Goal: Information Seeking & Learning: Learn about a topic

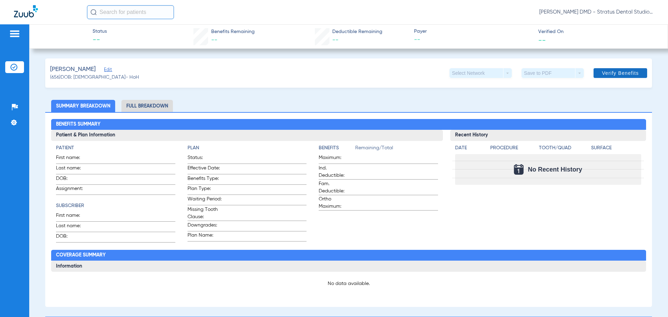
click at [606, 75] on span "Verify Benefits" at bounding box center [620, 73] width 37 height 6
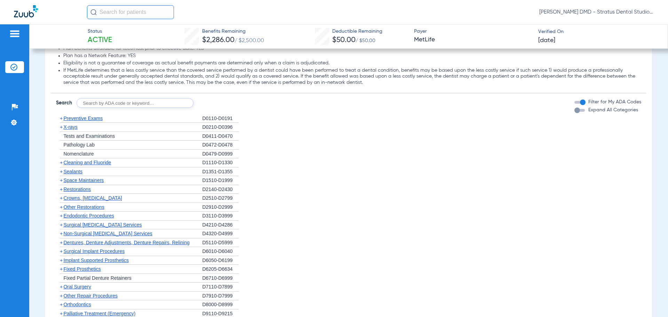
scroll to position [661, 0]
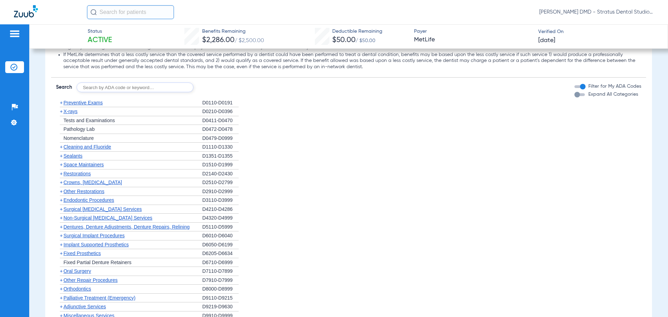
click at [88, 185] on span "Crowns, [MEDICAL_DATA]" at bounding box center [92, 183] width 58 height 6
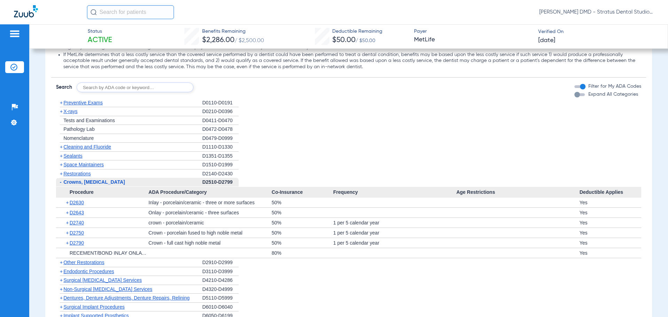
click at [75, 175] on span "Restorations" at bounding box center [76, 174] width 27 height 6
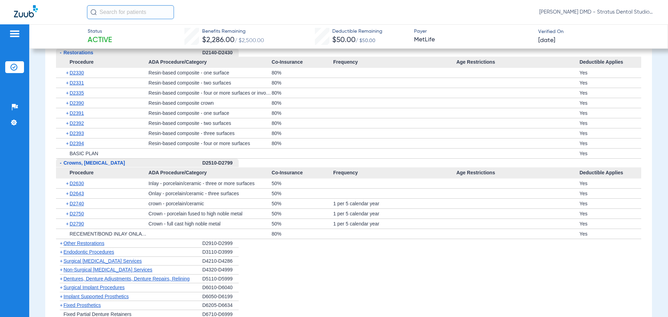
scroll to position [800, 0]
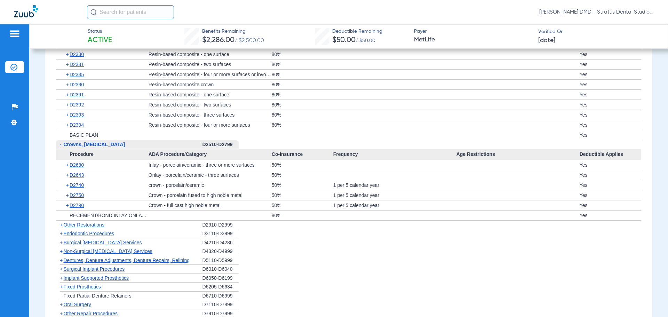
click at [95, 226] on span "Other Restorations" at bounding box center [83, 225] width 41 height 6
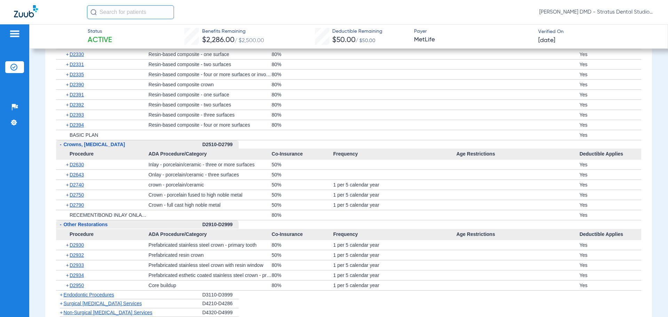
click at [61, 144] on span "-" at bounding box center [61, 145] width 2 height 6
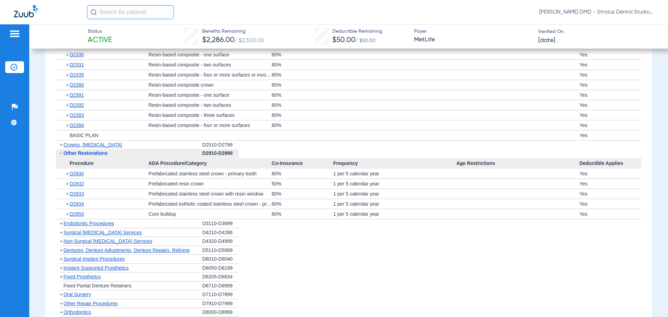
click at [60, 154] on span "-" at bounding box center [61, 153] width 2 height 6
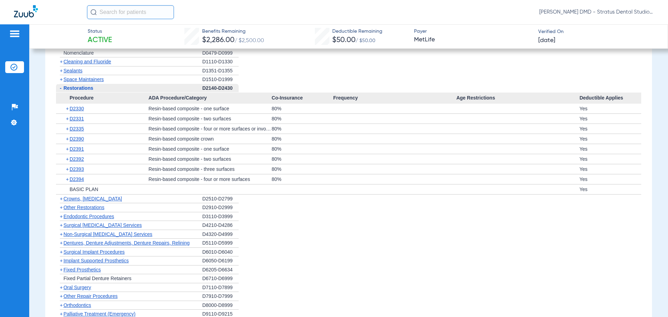
scroll to position [731, 0]
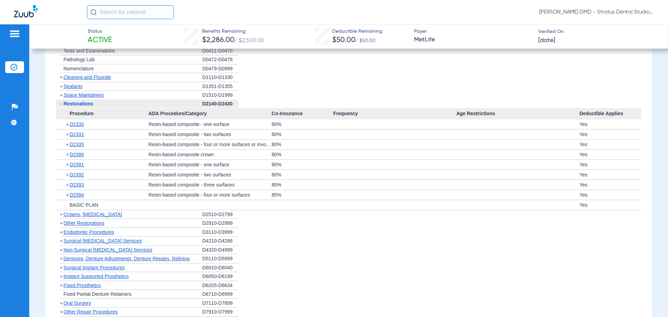
click at [88, 249] on span "Non-Surgical [MEDICAL_DATA] Services" at bounding box center [107, 250] width 89 height 6
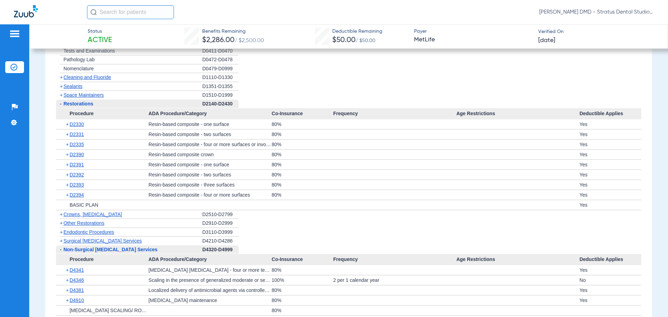
scroll to position [765, 0]
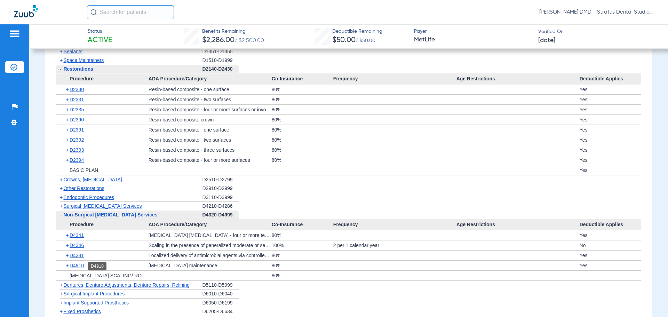
click at [80, 268] on span "D4910" at bounding box center [77, 266] width 14 height 6
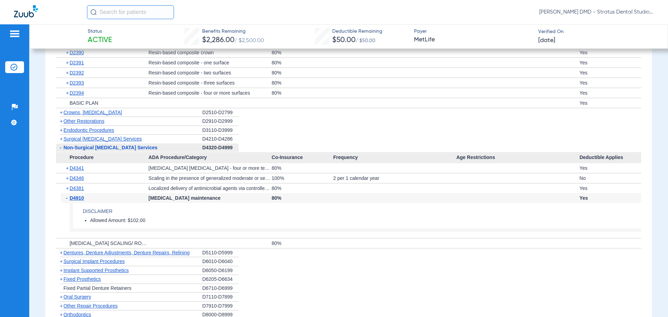
scroll to position [835, 0]
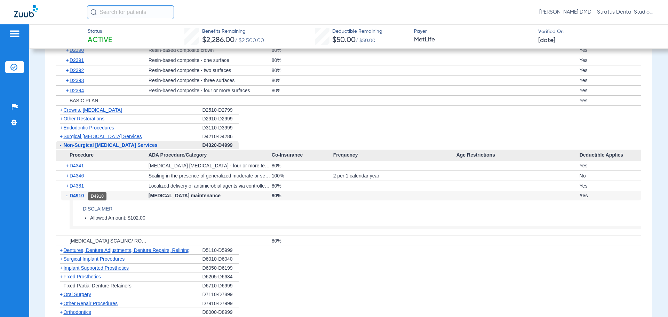
click at [77, 196] on span "D4910" at bounding box center [77, 196] width 14 height 6
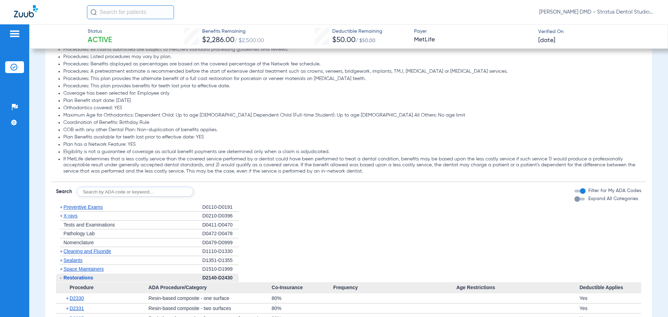
scroll to position [661, 0]
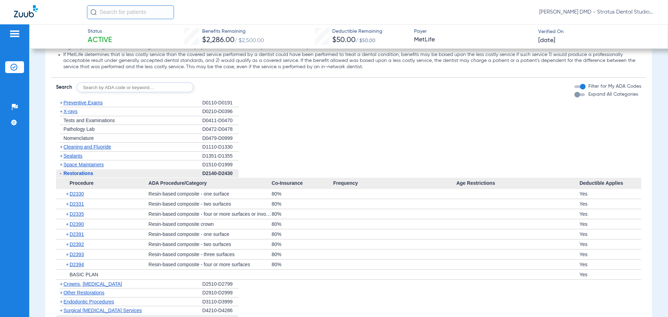
click at [153, 91] on input "text" at bounding box center [135, 87] width 117 height 10
type input "4355"
click button "Search" at bounding box center [219, 87] width 27 height 10
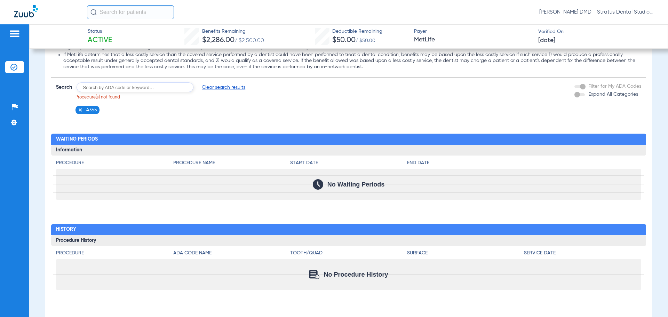
click at [95, 87] on input "text" at bounding box center [135, 87] width 117 height 10
type input "d4355"
click button "Search" at bounding box center [219, 87] width 27 height 10
click at [105, 111] on img at bounding box center [106, 110] width 5 height 5
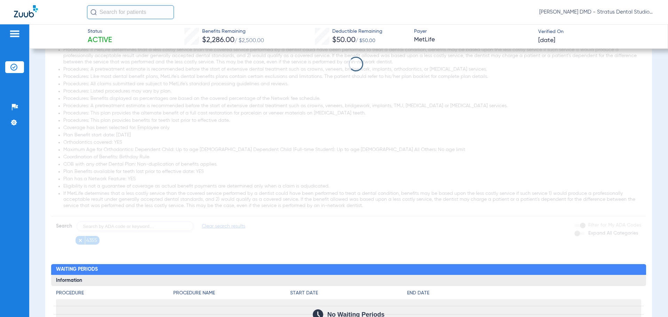
scroll to position [522, 0]
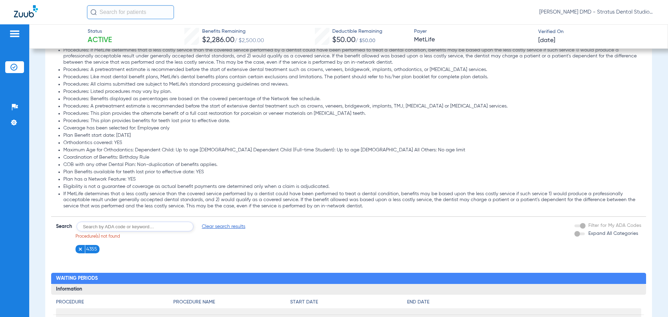
click at [77, 246] on li "4355" at bounding box center [87, 249] width 24 height 9
click at [80, 249] on img at bounding box center [80, 249] width 5 height 5
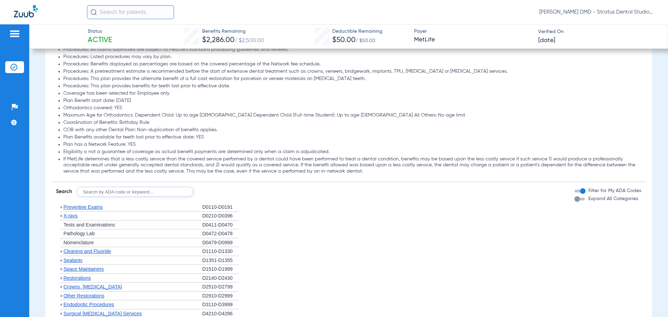
scroll to position [626, 0]
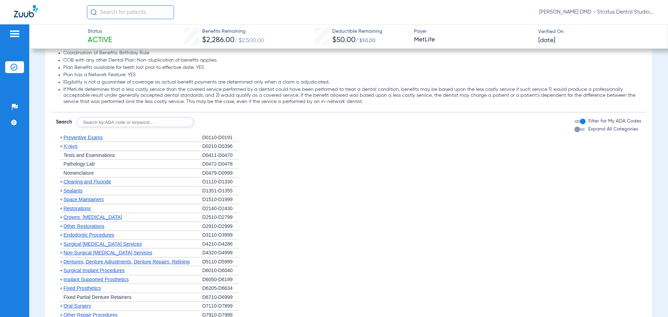
click at [84, 210] on span "Restorations" at bounding box center [76, 209] width 27 height 6
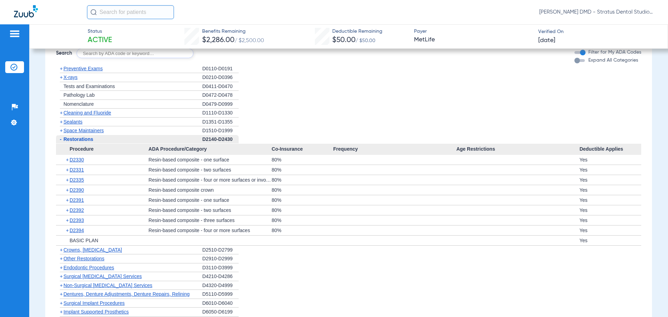
scroll to position [696, 0]
click at [60, 140] on span "-" at bounding box center [61, 139] width 2 height 6
